Goal: Check status: Check status

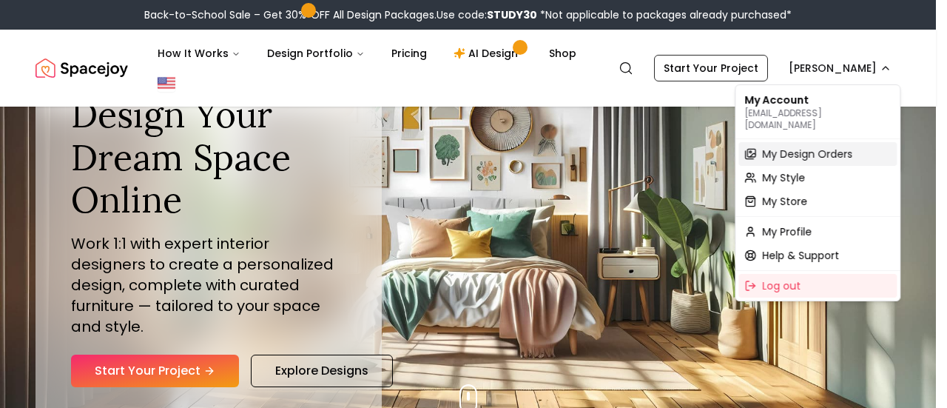
click at [796, 147] on span "My Design Orders" at bounding box center [807, 154] width 90 height 15
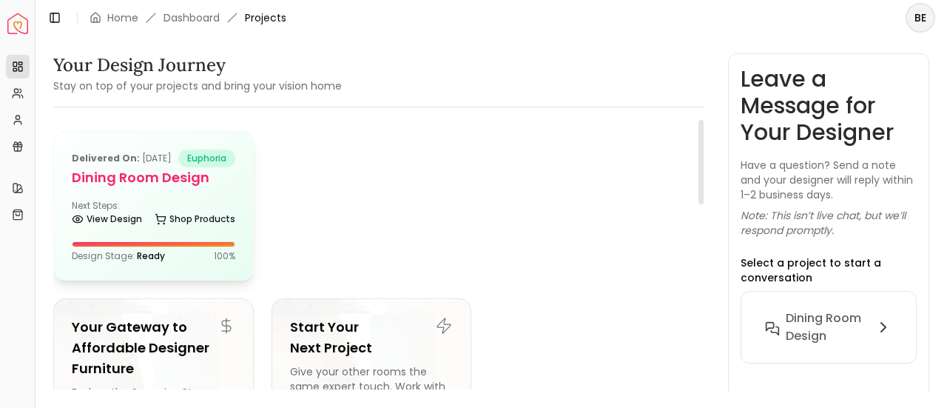
click at [135, 187] on h5 "Dining Room Design" at bounding box center [154, 177] width 164 height 21
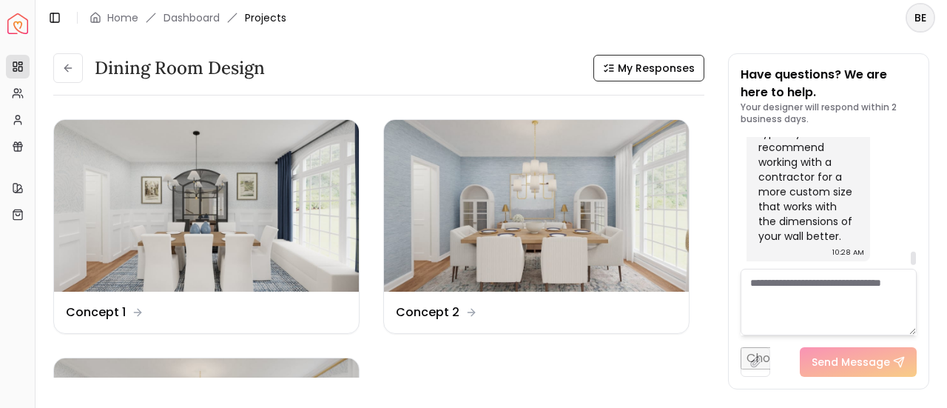
scroll to position [2495, 0]
click at [911, 257] on div at bounding box center [913, 258] width 5 height 13
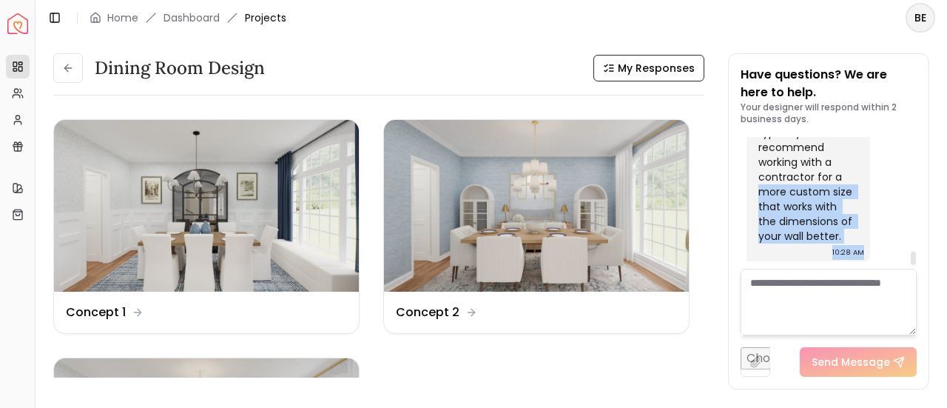
drag, startPoint x: 907, startPoint y: 257, endPoint x: 914, endPoint y: 235, distance: 23.2
click at [914, 235] on div "[DATE] Hi [PERSON_NAME]! Thank you so much for choosing Spacejoy for your desig…" at bounding box center [829, 203] width 176 height 132
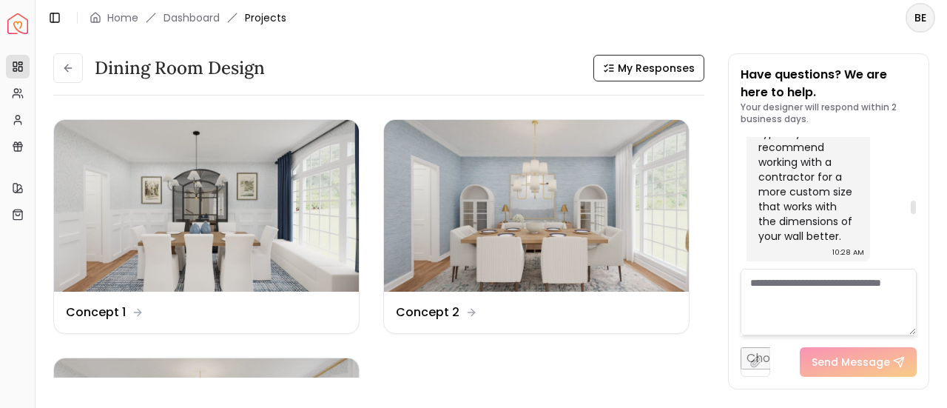
scroll to position [1380, 0]
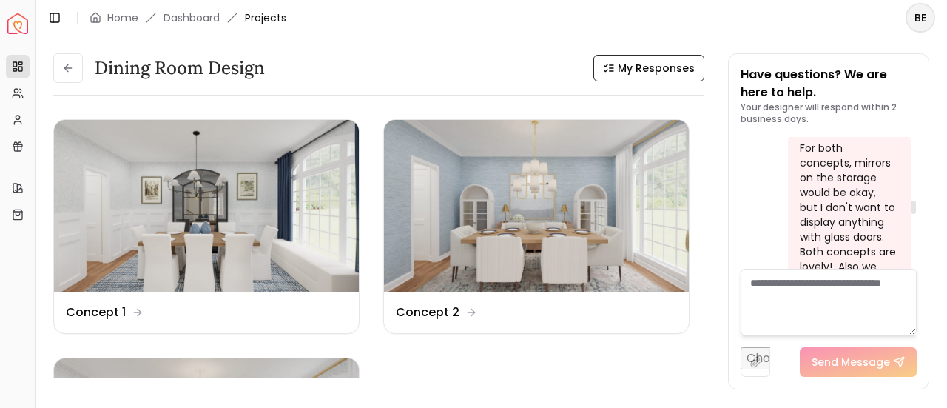
click at [915, 206] on div at bounding box center [912, 203] width 7 height 132
click at [915, 206] on div at bounding box center [913, 207] width 5 height 13
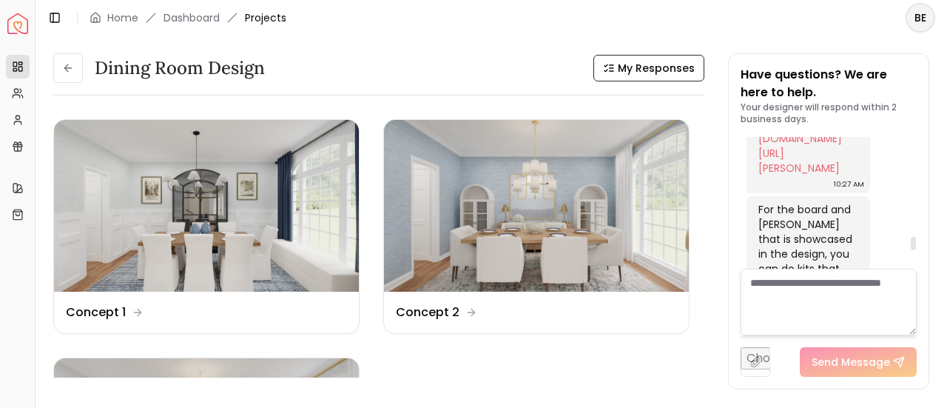
scroll to position [2246, 0]
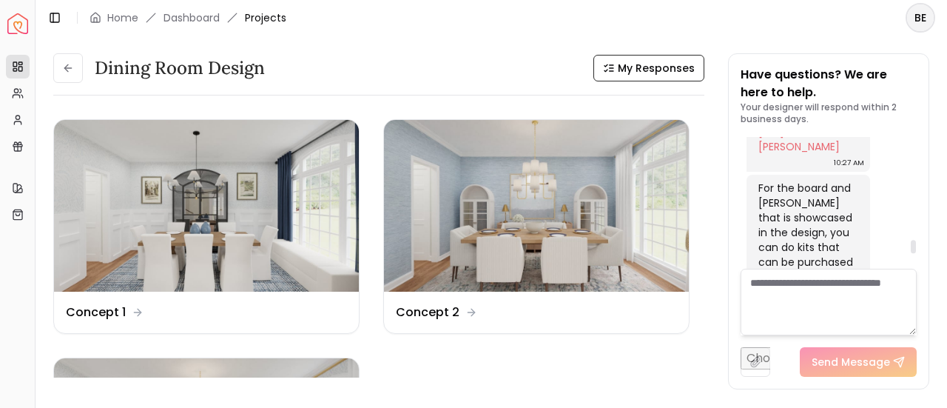
drag, startPoint x: 913, startPoint y: 208, endPoint x: 915, endPoint y: 248, distance: 40.0
click at [915, 248] on div at bounding box center [913, 246] width 5 height 13
click at [807, 154] on link "[DOMAIN_NAME][URL][PERSON_NAME]" at bounding box center [801, 132] width 84 height 44
